Goal: Transaction & Acquisition: Register for event/course

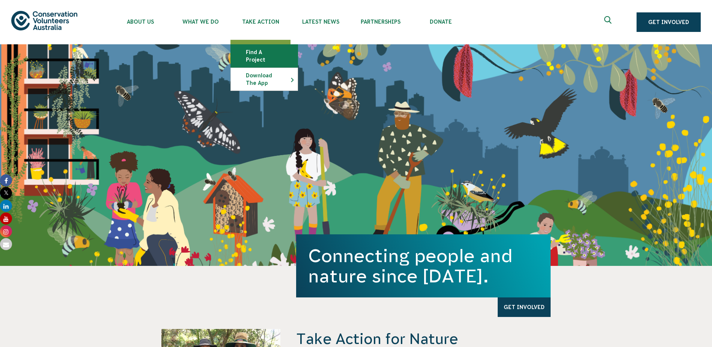
click at [249, 53] on link "Find a project" at bounding box center [264, 56] width 67 height 23
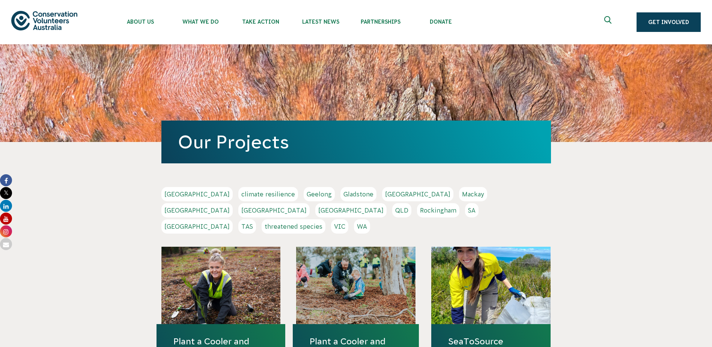
click at [233, 219] on link "[GEOGRAPHIC_DATA]" at bounding box center [196, 226] width 71 height 14
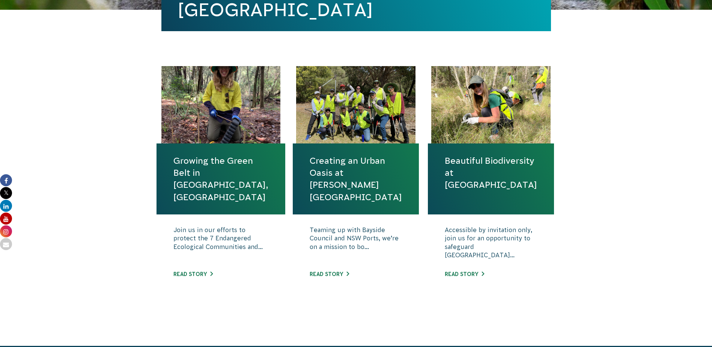
scroll to position [263, 0]
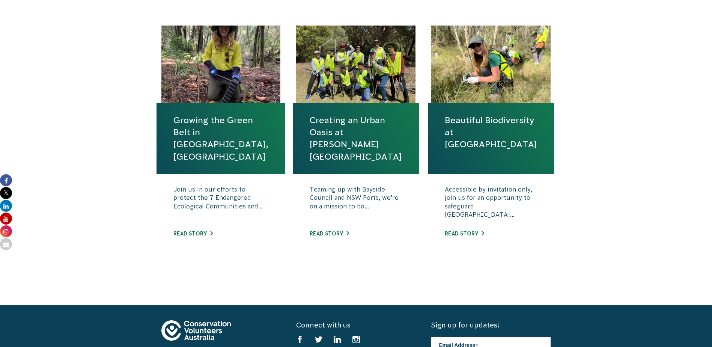
click at [222, 128] on link "Growing the Green Belt in Rockdale, Sydney" at bounding box center [220, 138] width 95 height 48
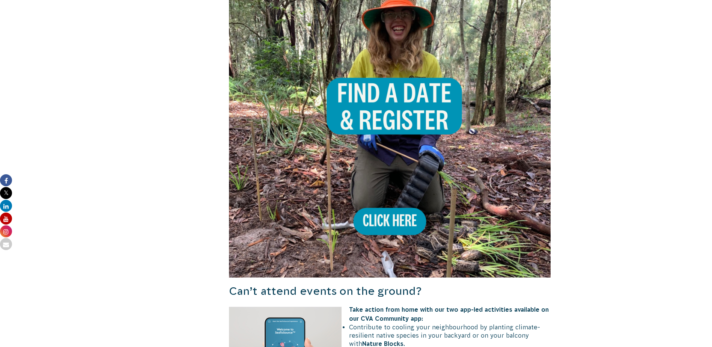
scroll to position [638, 0]
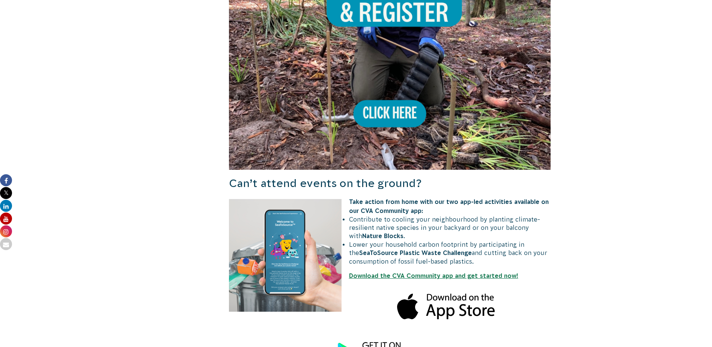
click at [401, 86] on img at bounding box center [390, 9] width 322 height 322
